Goal: Information Seeking & Learning: Learn about a topic

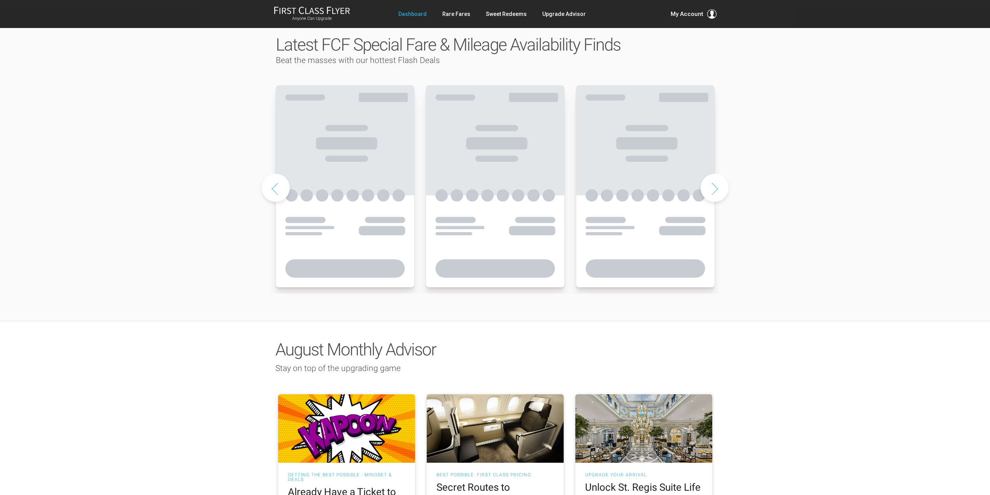
scroll to position [598, 0]
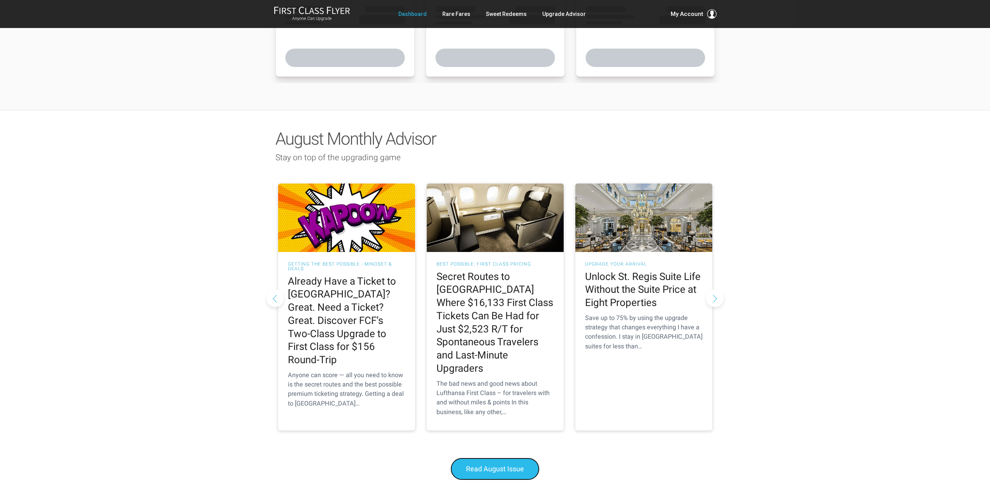
click at [499, 458] on link "Read August Issue" at bounding box center [494, 469] width 89 height 23
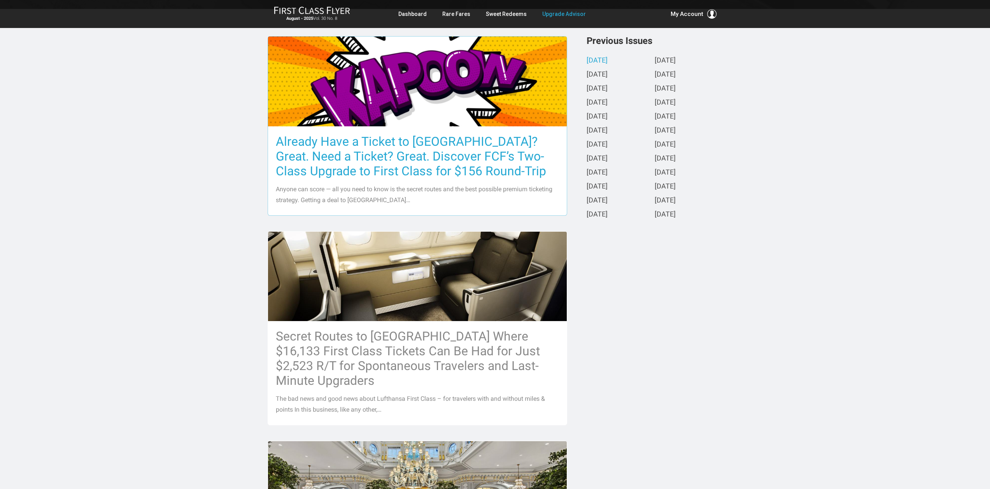
scroll to position [173, 0]
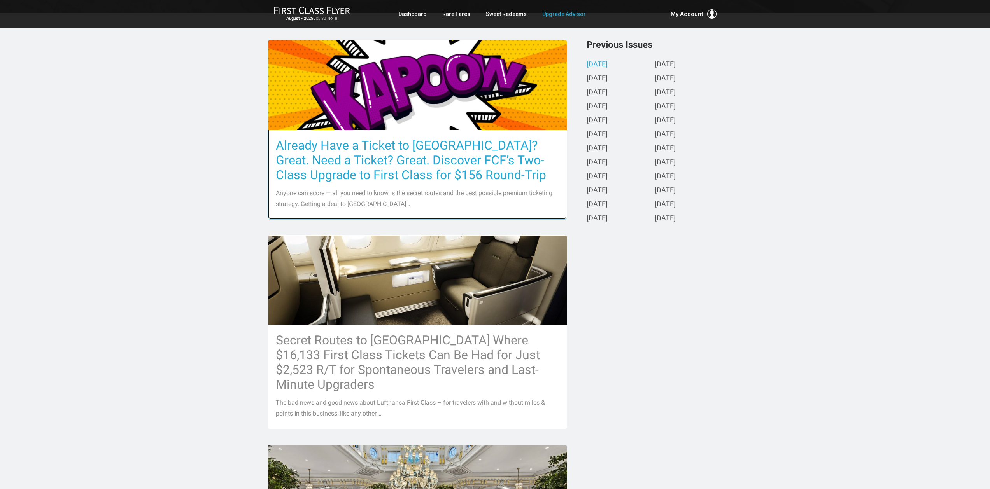
click at [443, 114] on img at bounding box center [417, 85] width 299 height 159
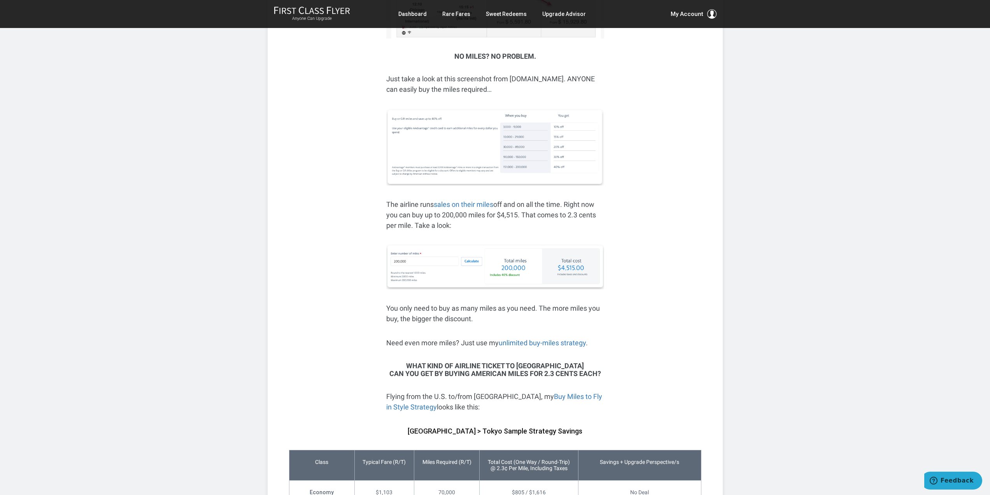
scroll to position [1303, 0]
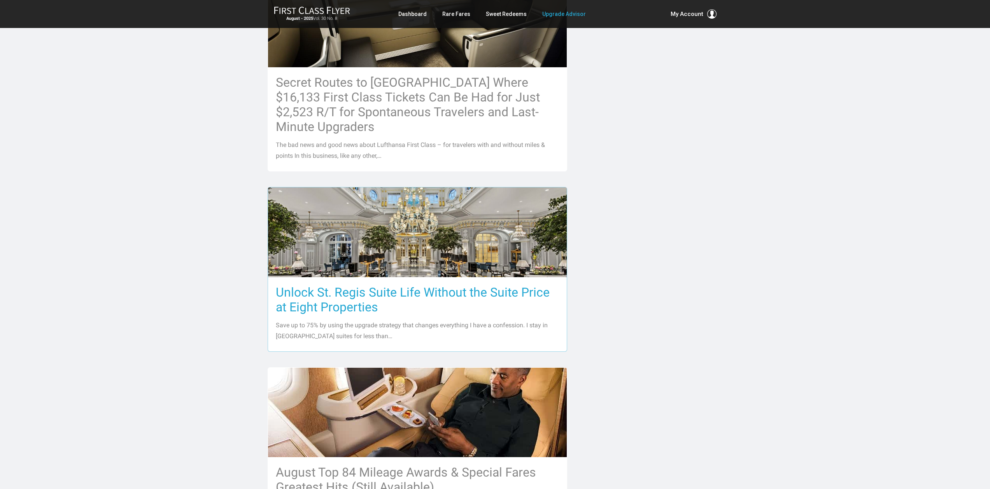
scroll to position [568, 0]
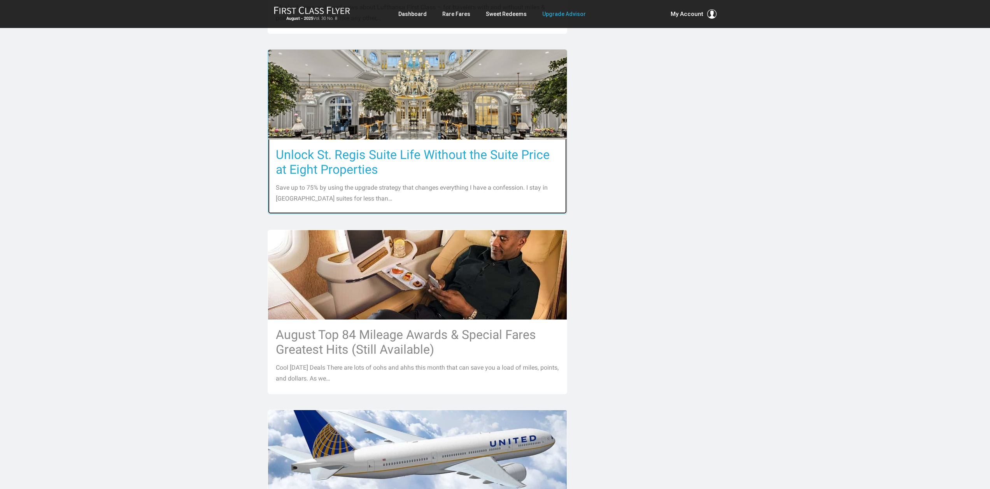
click at [464, 100] on img at bounding box center [417, 94] width 299 height 199
click at [441, 103] on img at bounding box center [417, 94] width 299 height 199
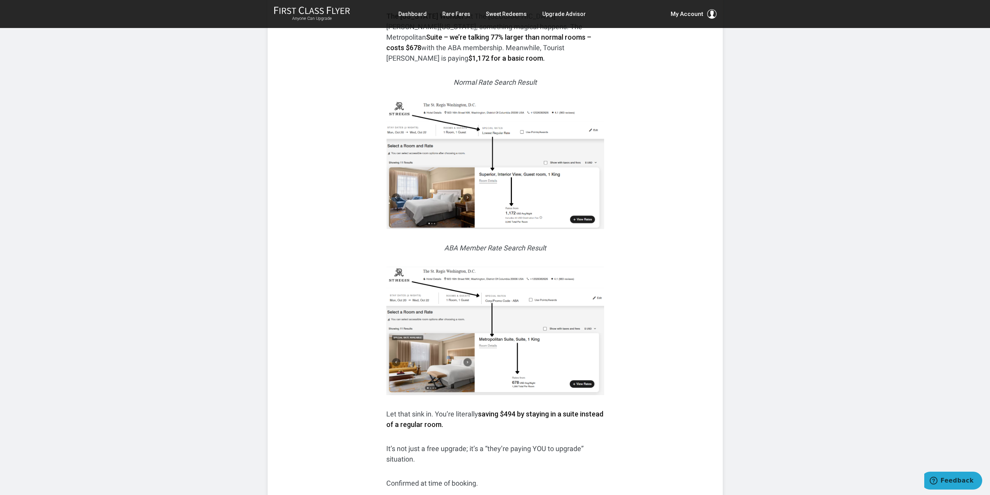
scroll to position [470, 0]
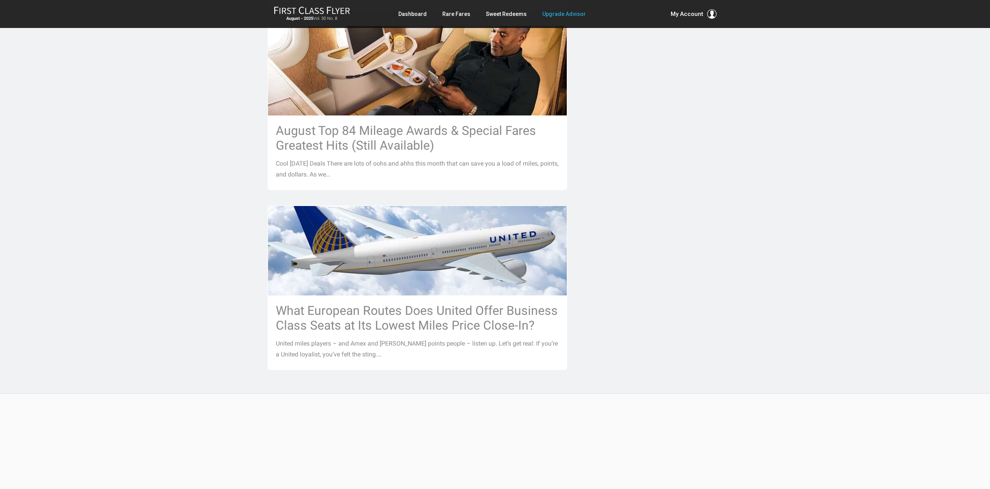
scroll to position [766, 0]
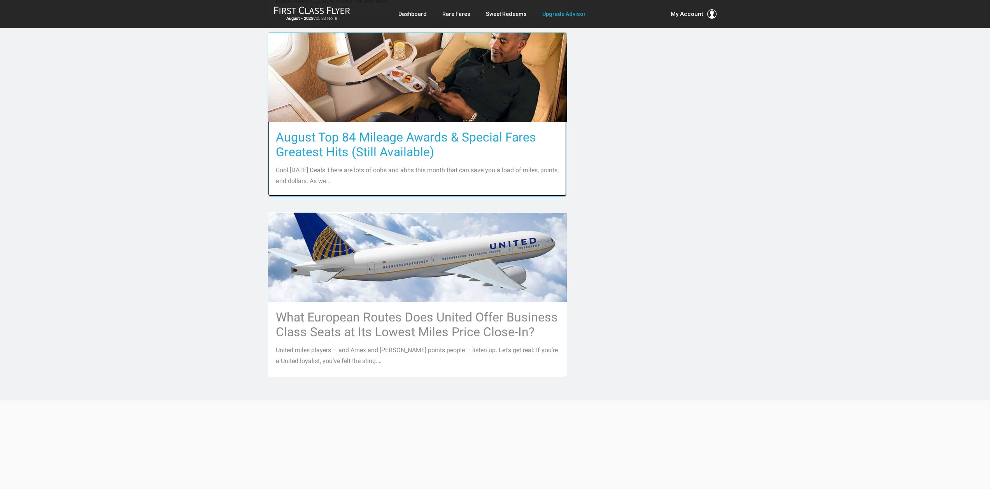
click at [422, 130] on h3 "August Top 84 Mileage Awards & Special Fares Greatest Hits (Still Available)" at bounding box center [417, 145] width 283 height 30
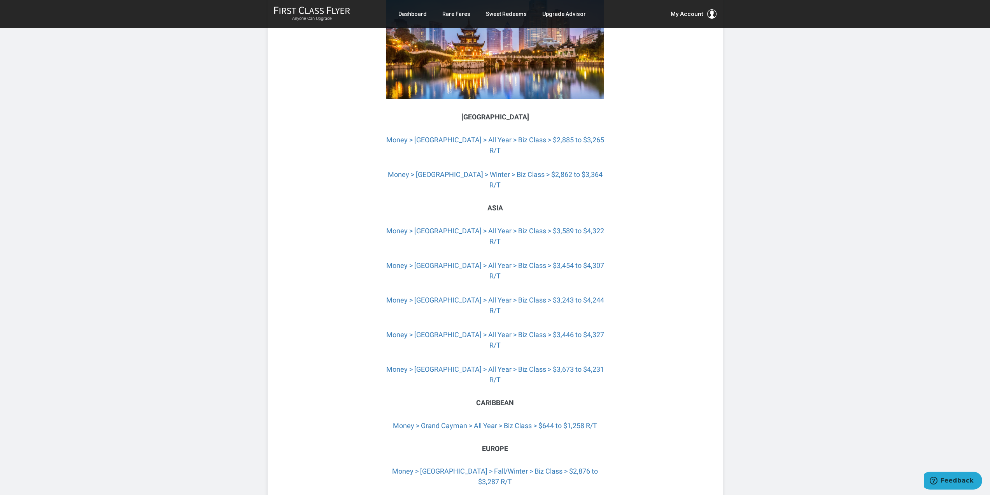
scroll to position [1794, 0]
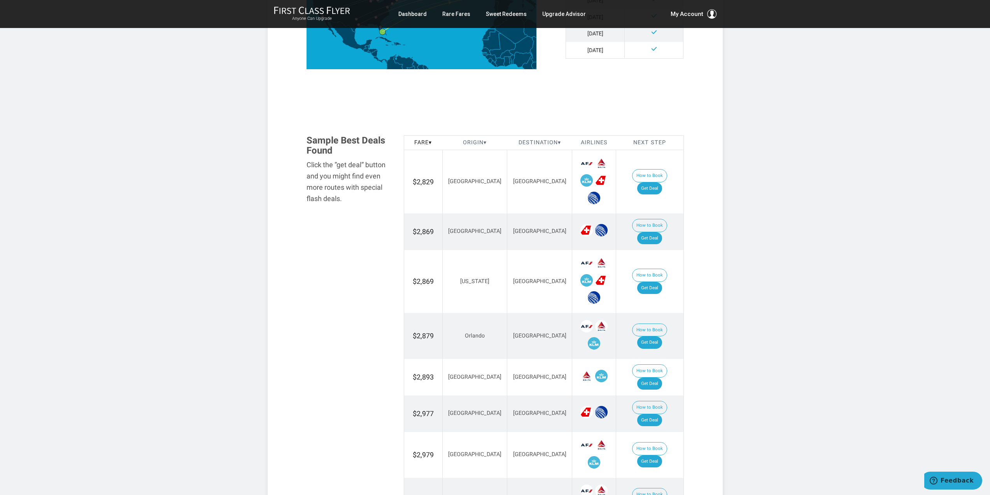
scroll to position [363, 0]
click at [632, 179] on button "How to Book" at bounding box center [649, 175] width 35 height 13
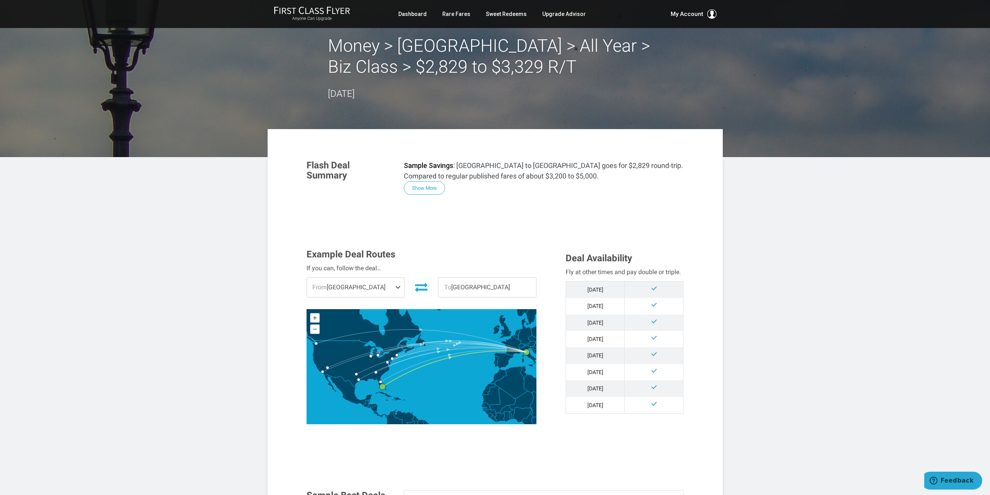
scroll to position [0, 0]
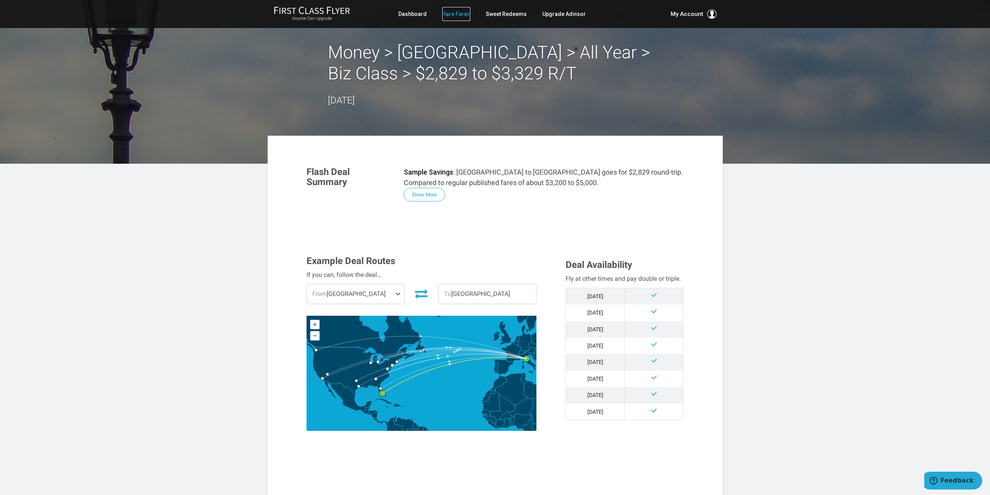
click at [461, 14] on link "Rare Fares" at bounding box center [456, 14] width 28 height 14
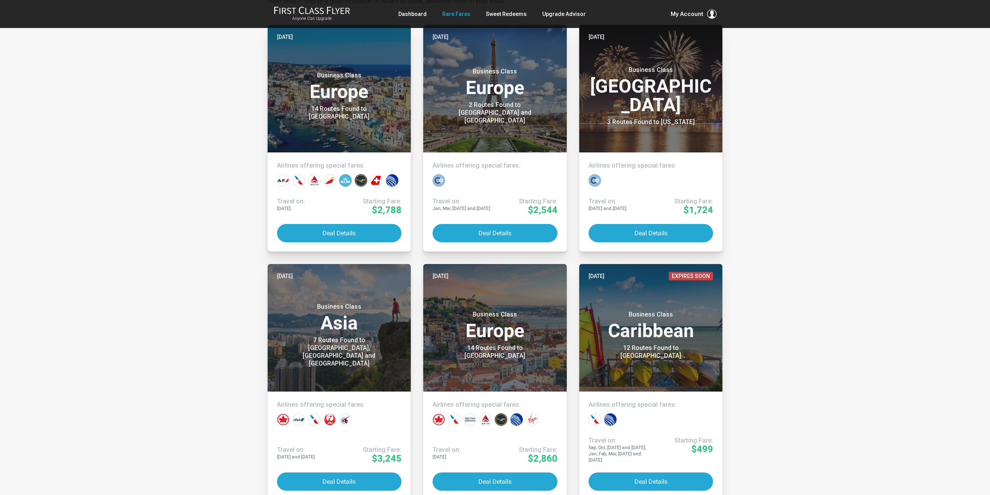
scroll to position [178, 0]
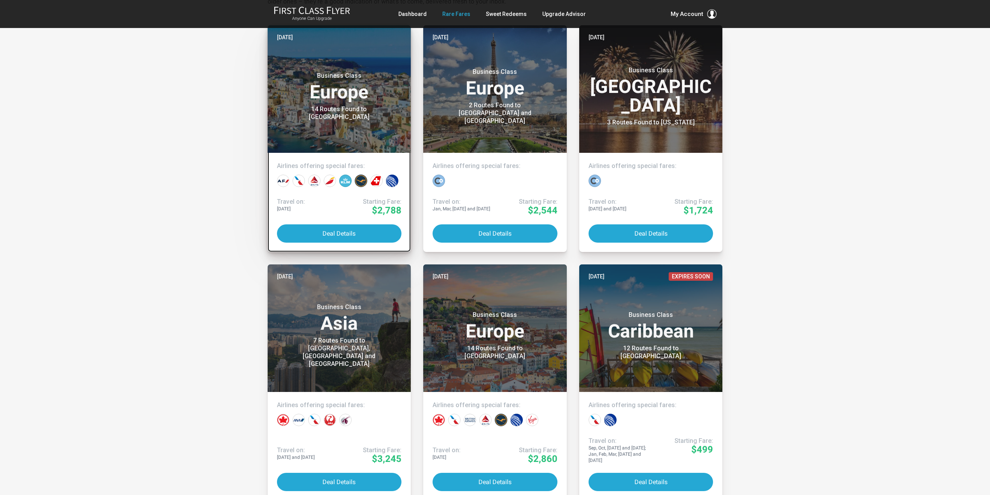
click at [366, 98] on h3 "Business Class Europe" at bounding box center [339, 87] width 125 height 30
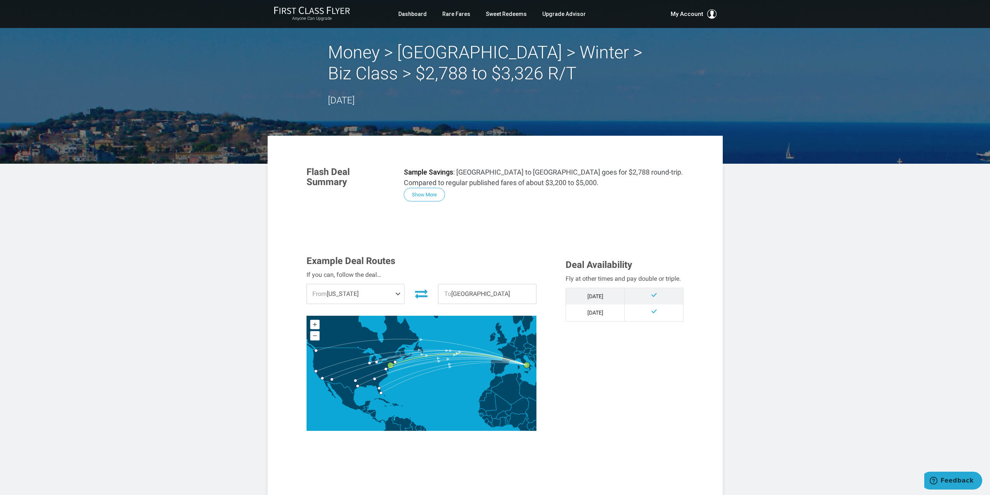
click at [396, 294] on span at bounding box center [399, 293] width 9 height 19
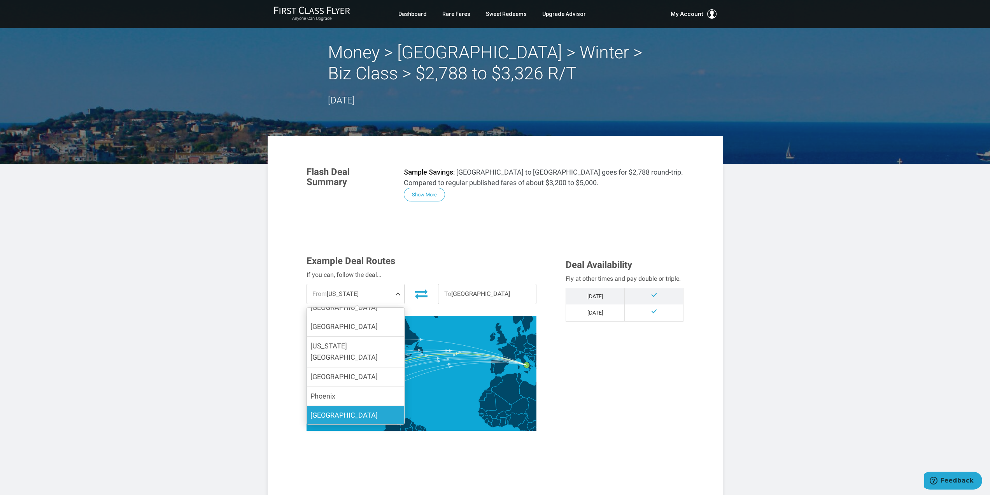
scroll to position [154, 0]
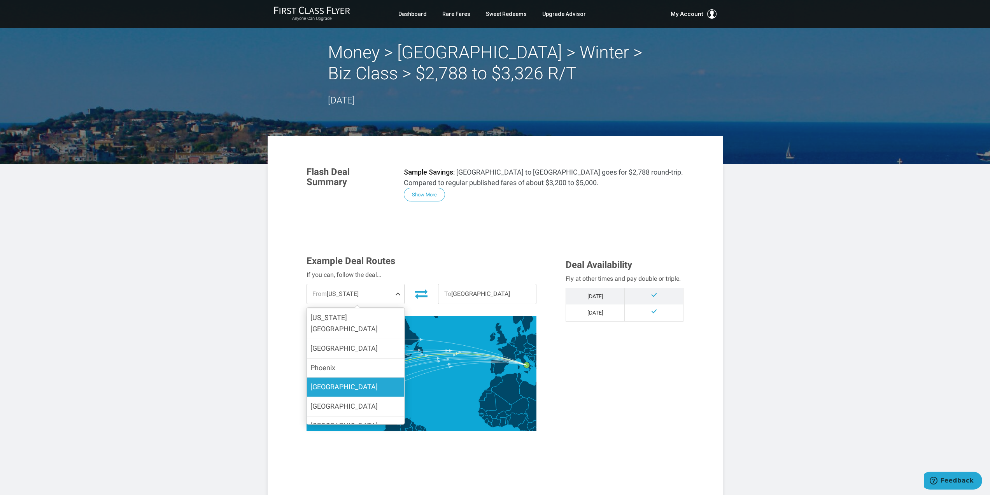
click at [347, 383] on span "San Francisco" at bounding box center [343, 387] width 67 height 8
click at [0, 0] on input "San Francisco" at bounding box center [0, 0] width 0 height 0
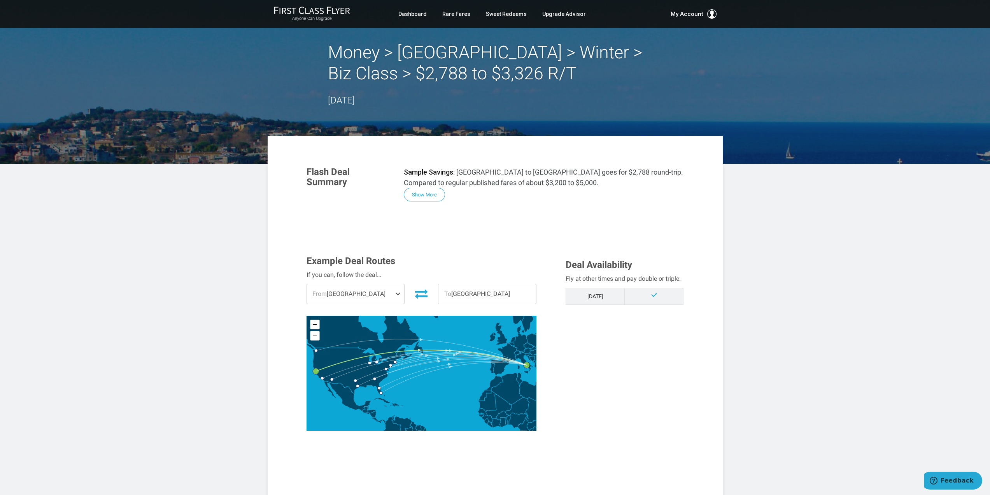
click at [652, 294] on span at bounding box center [654, 295] width 7 height 7
click at [654, 293] on span at bounding box center [654, 295] width 7 height 7
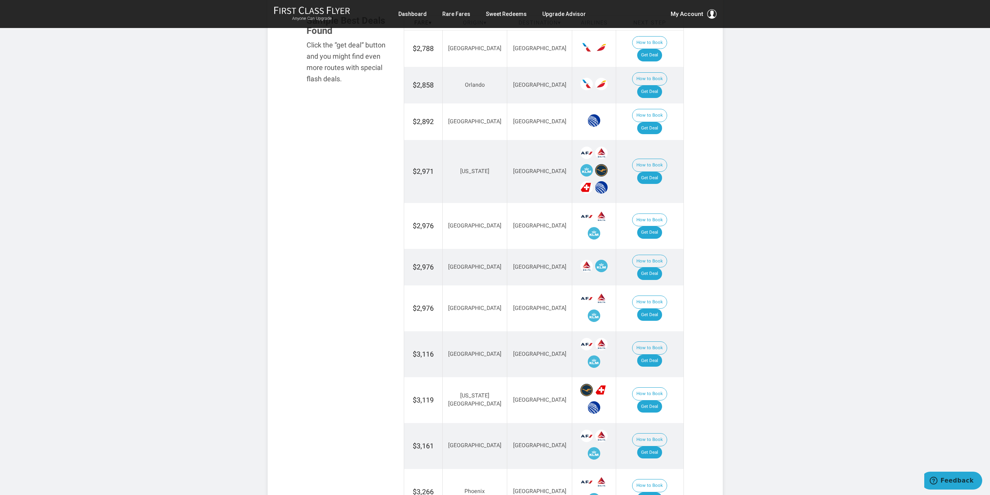
scroll to position [834, 0]
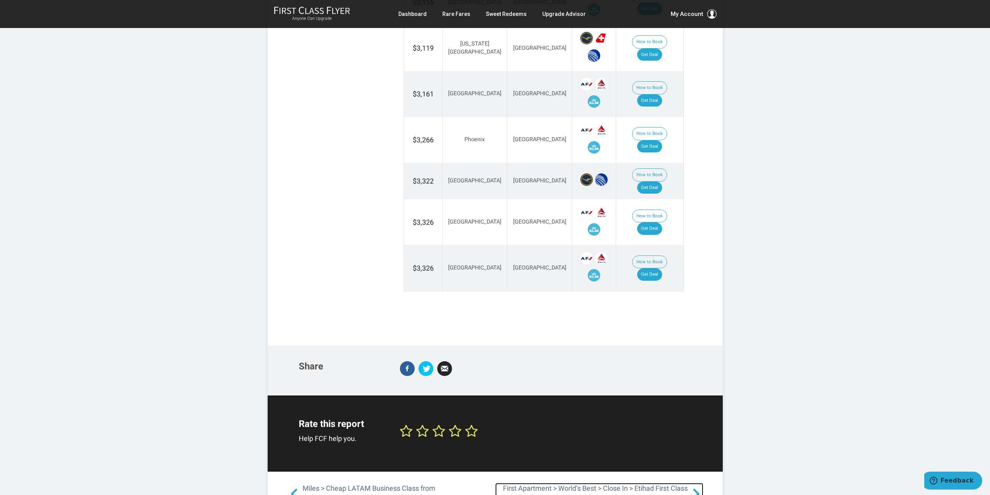
click at [697, 487] on span at bounding box center [696, 494] width 14 height 14
click at [695, 487] on span at bounding box center [696, 494] width 14 height 14
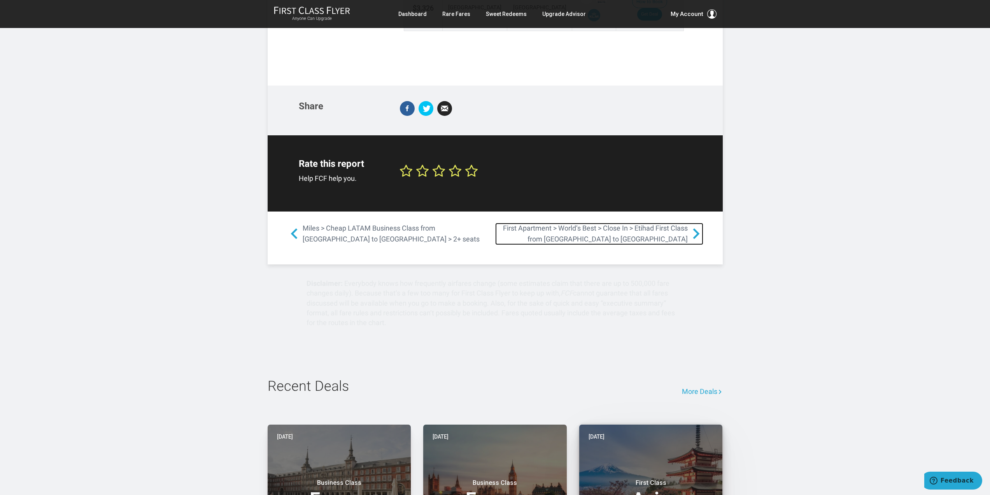
scroll to position [1287, 0]
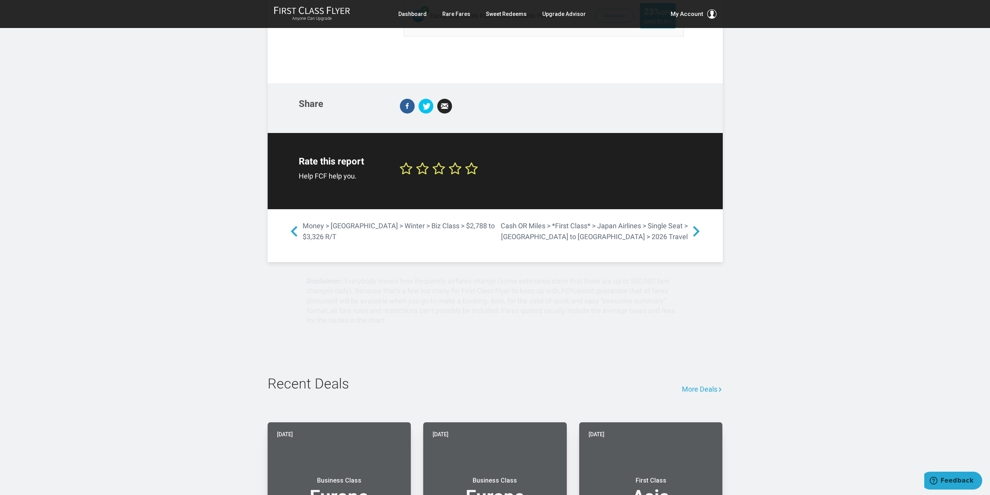
scroll to position [519, 0]
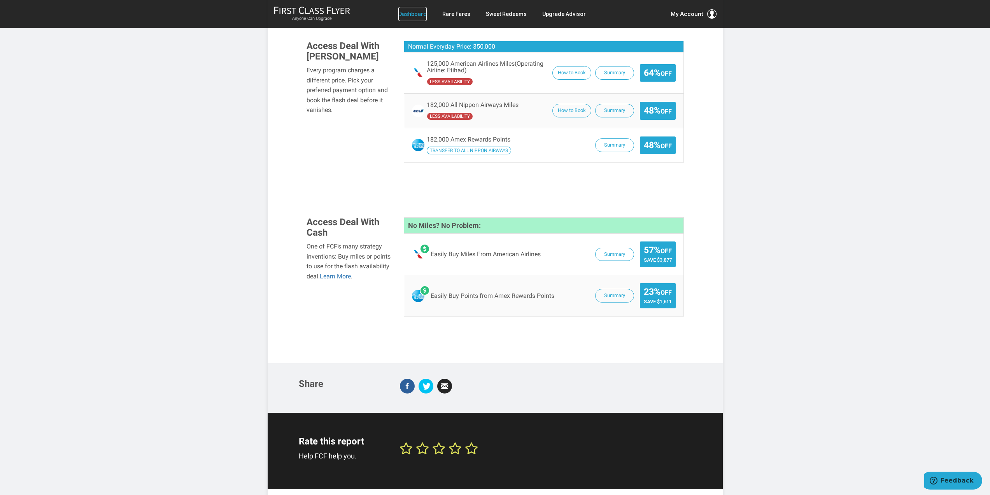
click at [411, 11] on link "Dashboard" at bounding box center [412, 14] width 28 height 14
click at [412, 14] on link "Dashboard" at bounding box center [412, 14] width 28 height 14
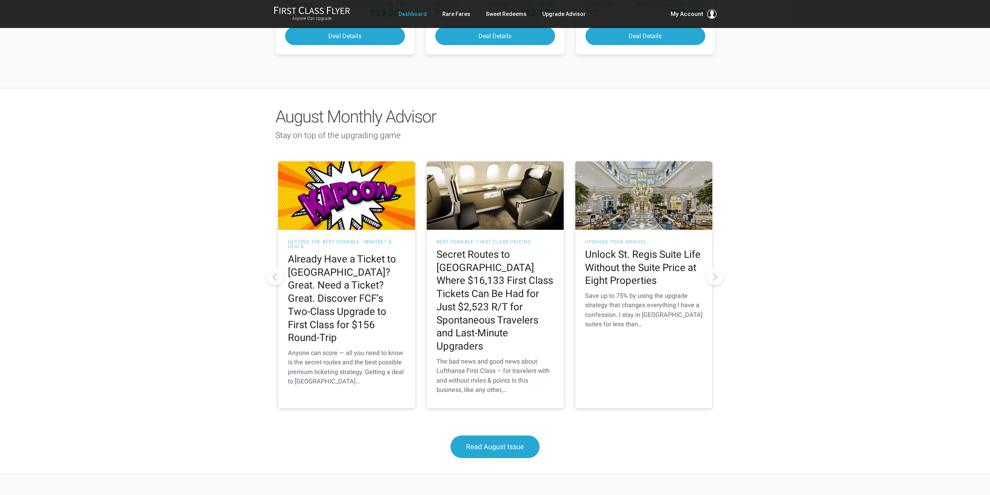
scroll to position [762, 0]
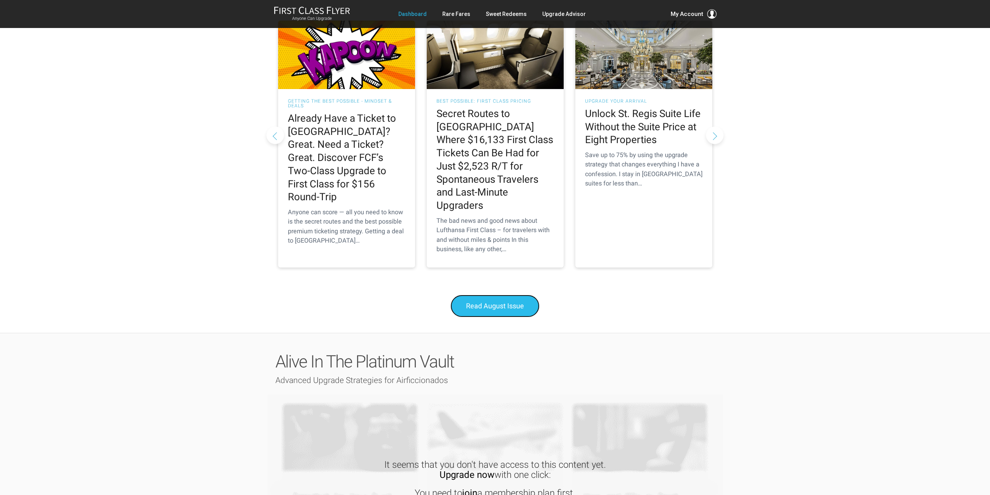
click at [520, 302] on span "Read August Issue" at bounding box center [495, 306] width 58 height 8
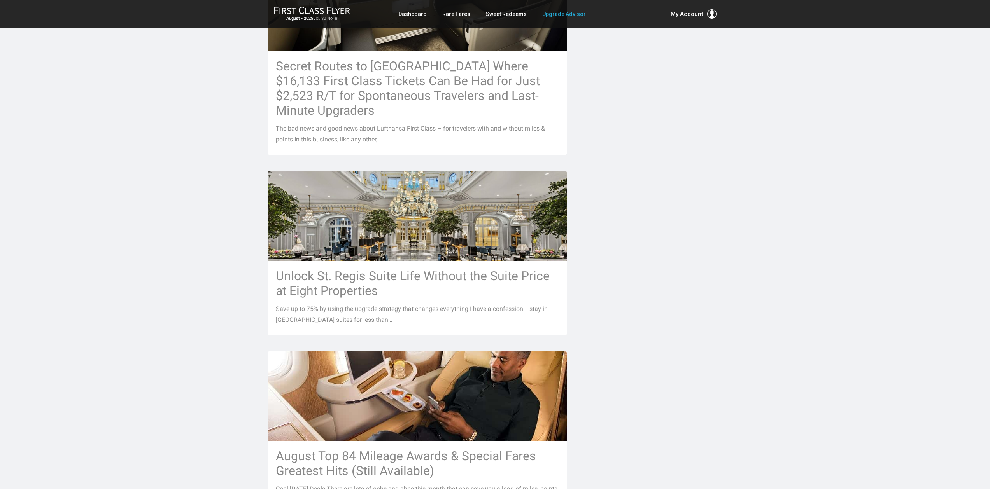
scroll to position [355, 0]
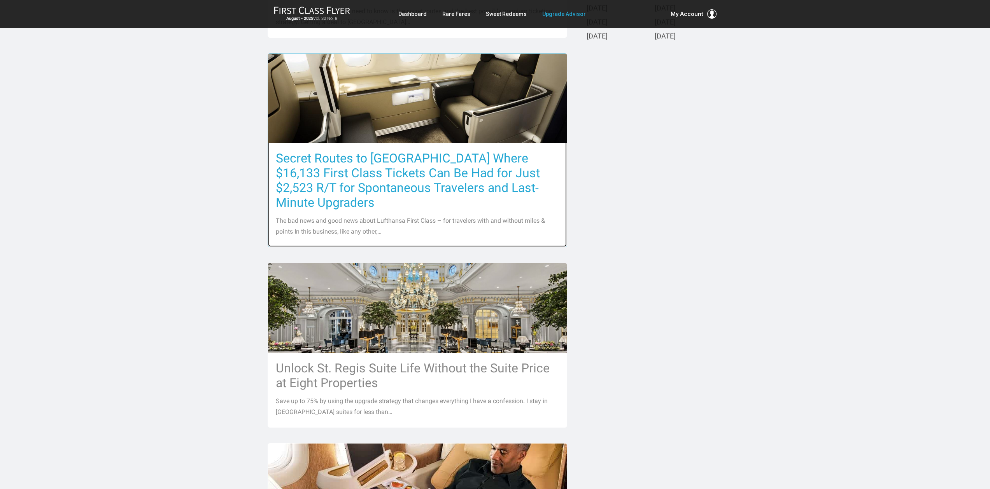
click at [475, 197] on div "Secret Routes to [GEOGRAPHIC_DATA] Where $16,133 First Class Tickets Can Be Had…" at bounding box center [417, 195] width 299 height 104
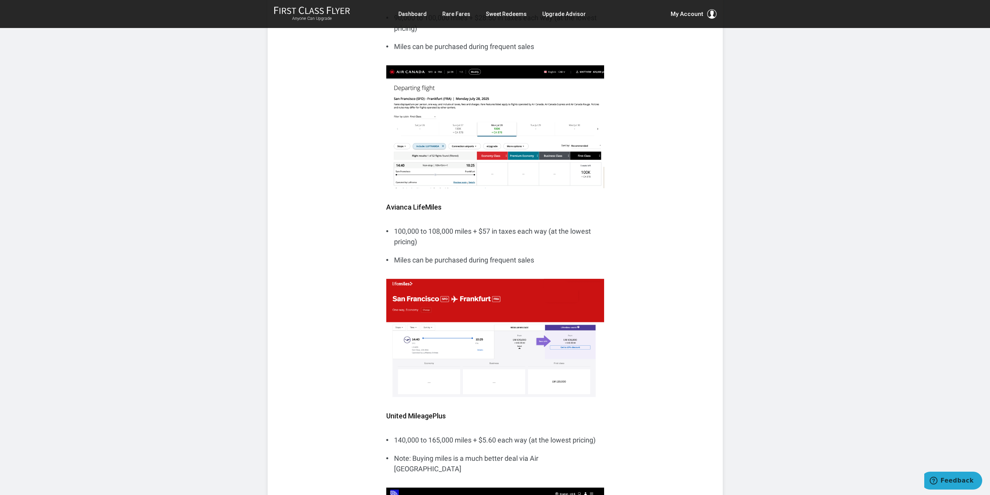
scroll to position [923, 0]
